Goal: Information Seeking & Learning: Learn about a topic

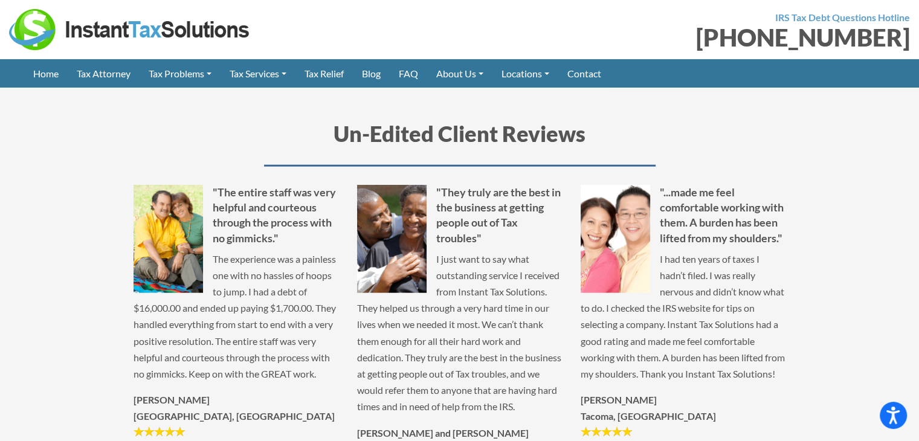
scroll to position [2734, 0]
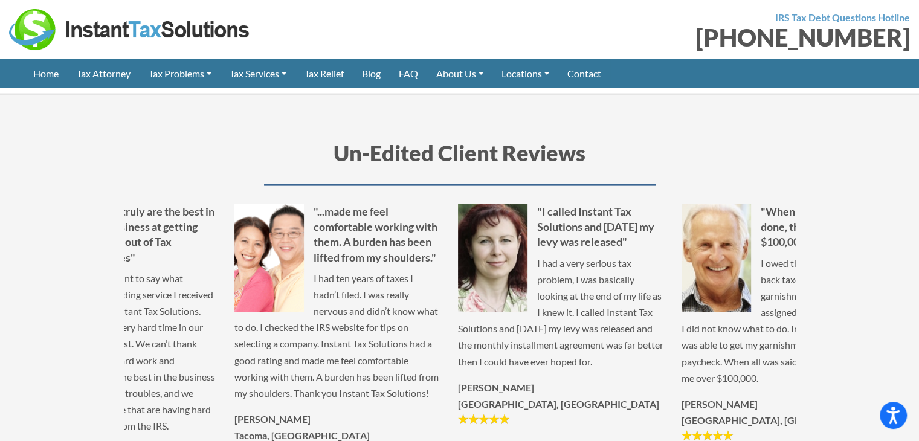
drag, startPoint x: 404, startPoint y: 289, endPoint x: 279, endPoint y: 263, distance: 127.2
click at [286, 270] on p "I had ten years of taxes I hadn’t filed. I was really nervous and didn’t know w…" at bounding box center [336, 336] width 205 height 132
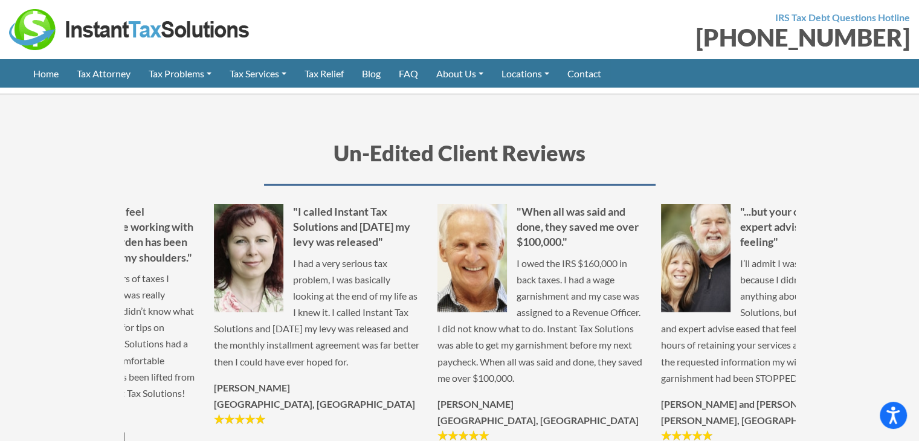
drag, startPoint x: 571, startPoint y: 295, endPoint x: 385, endPoint y: 291, distance: 186.1
click at [428, 293] on div ""When all was said and done, they saved me over $100,000." I owed the IRS $160,…" at bounding box center [539, 323] width 223 height 239
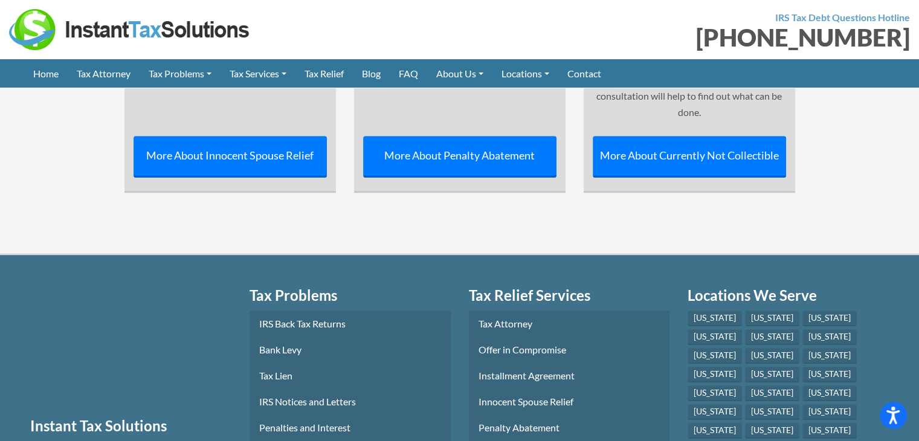
scroll to position [4918, 0]
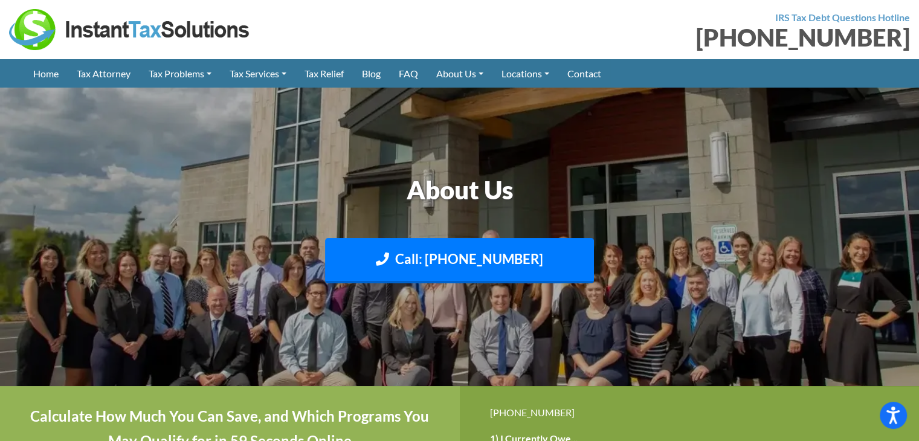
scroll to position [738, 0]
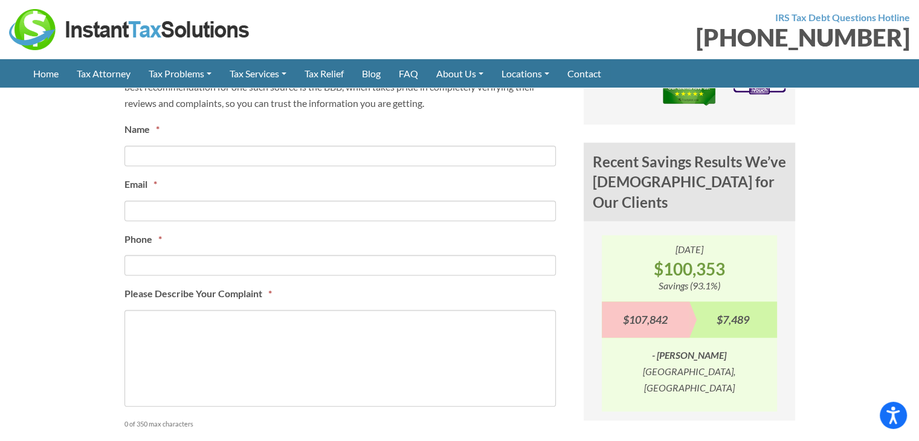
scroll to position [770, 0]
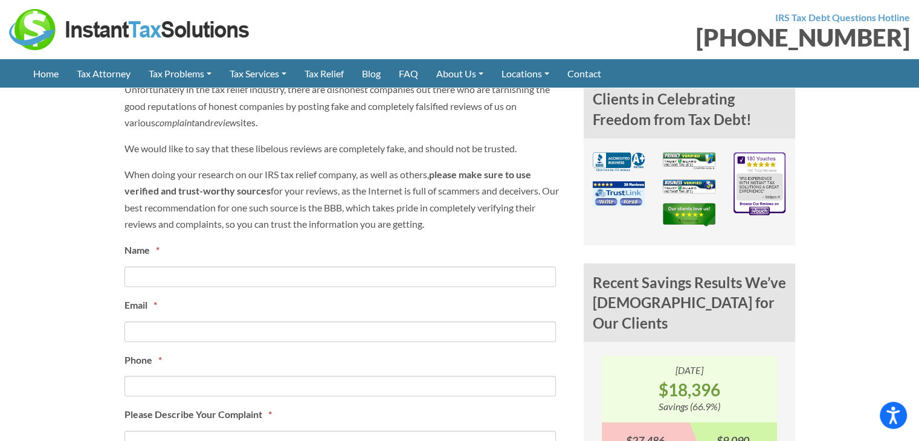
click at [109, 36] on img at bounding box center [130, 29] width 242 height 41
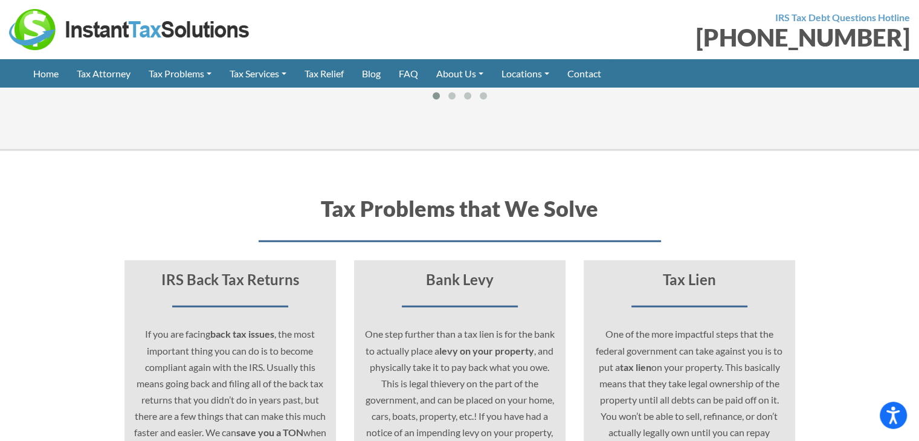
scroll to position [2839, 0]
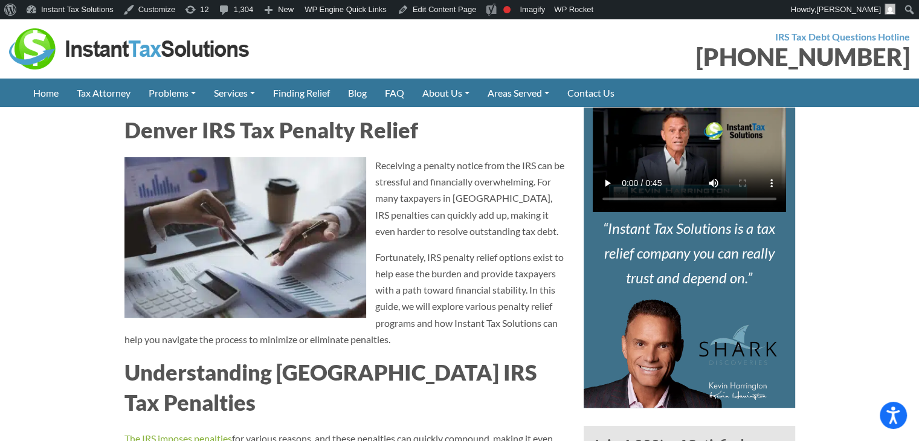
scroll to position [121, 0]
